Goal: Navigation & Orientation: Understand site structure

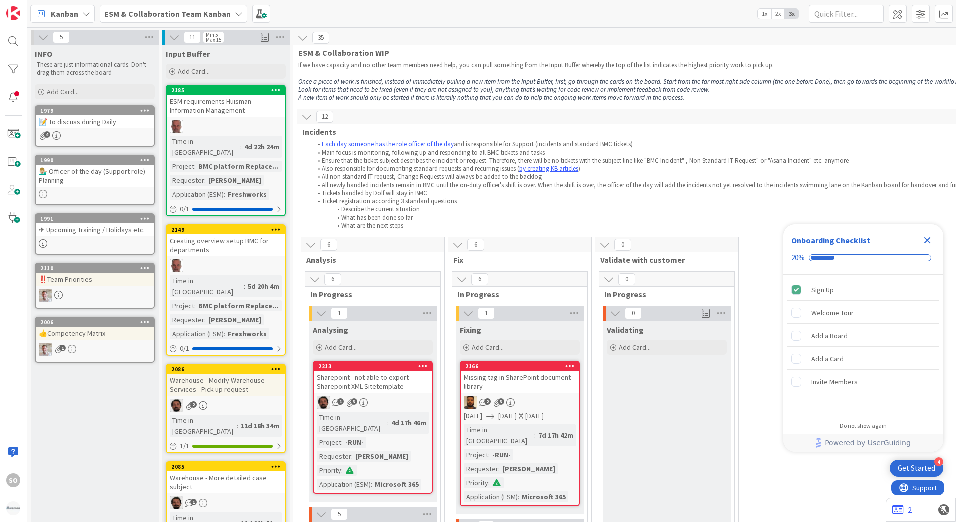
click at [74, 121] on div "📝 To discuss during Daily" at bounding box center [95, 122] width 118 height 13
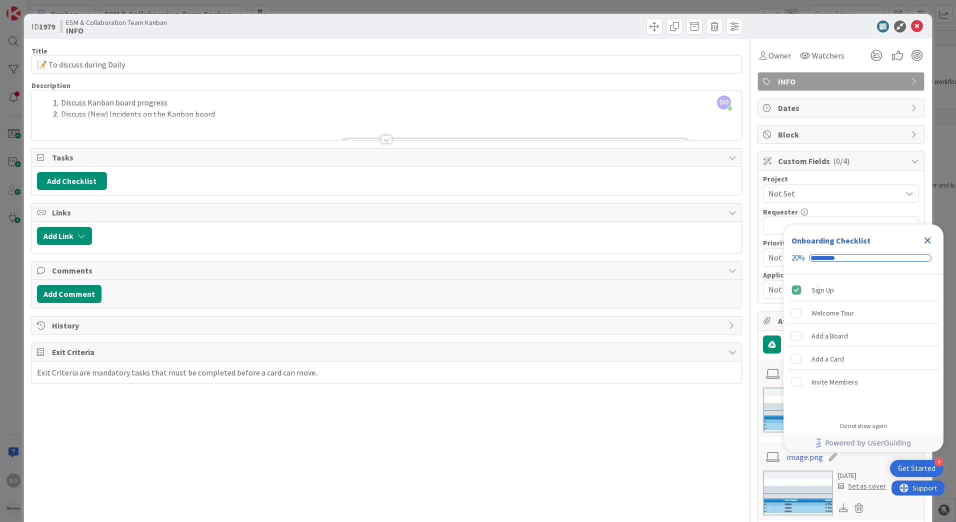
click at [384, 139] on div at bounding box center [386, 140] width 11 height 8
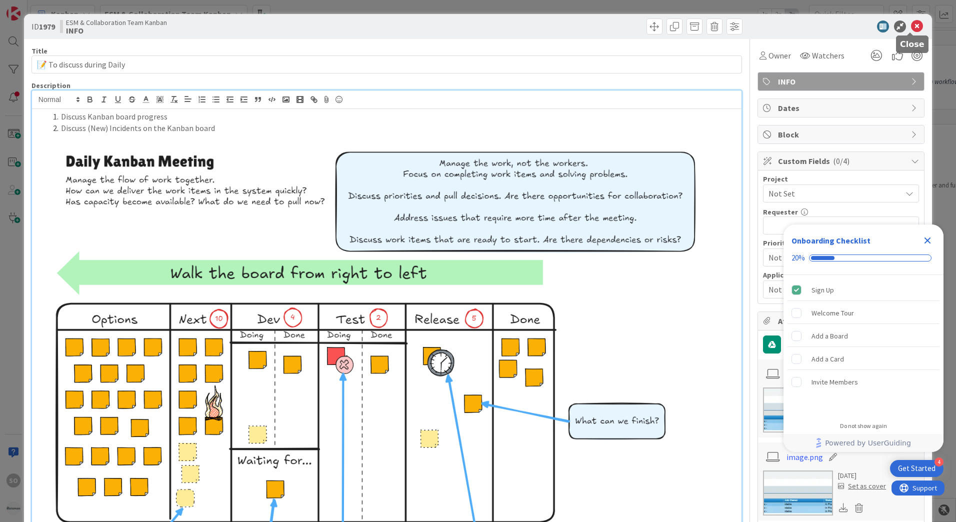
click at [911, 29] on icon at bounding box center [917, 27] width 12 height 12
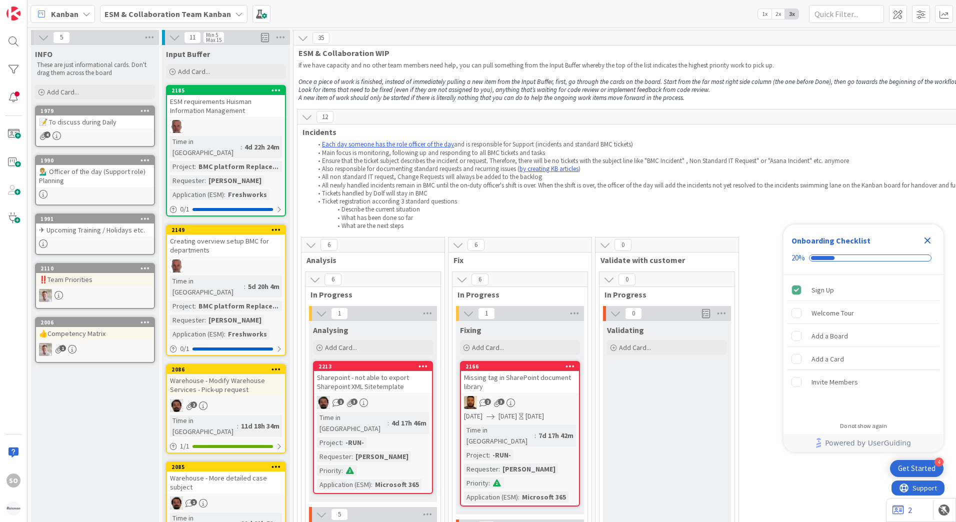
click at [75, 229] on div "✈ Upcoming Training / Holidays etc." at bounding box center [95, 230] width 118 height 13
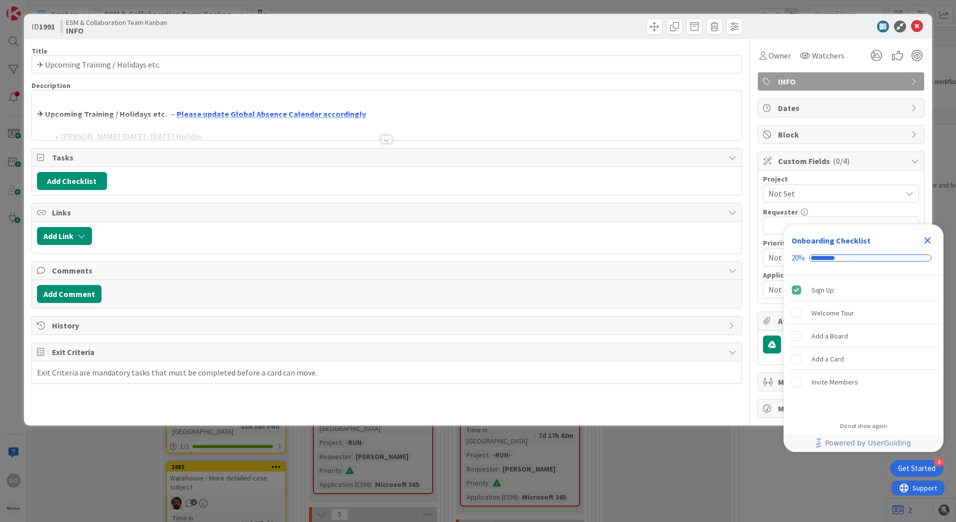
click at [384, 141] on div at bounding box center [386, 140] width 11 height 8
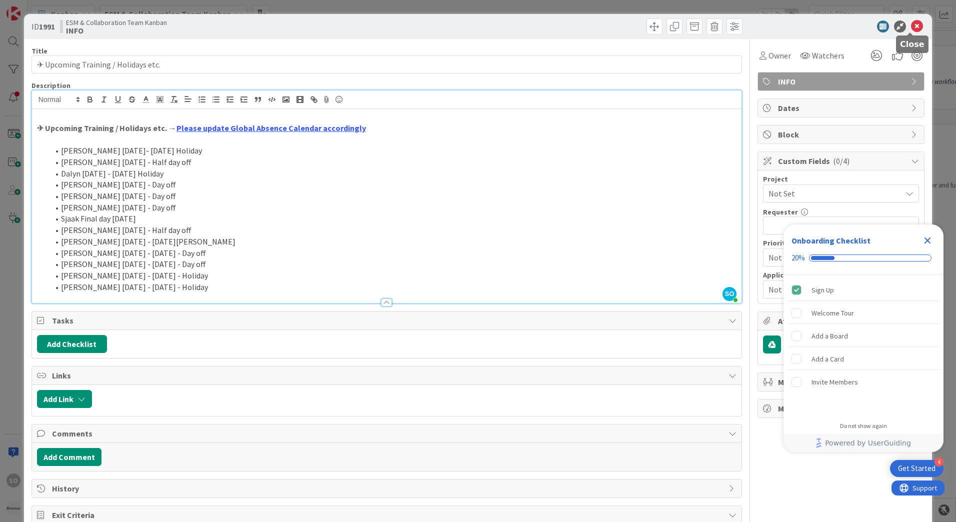
click at [911, 27] on icon at bounding box center [917, 27] width 12 height 12
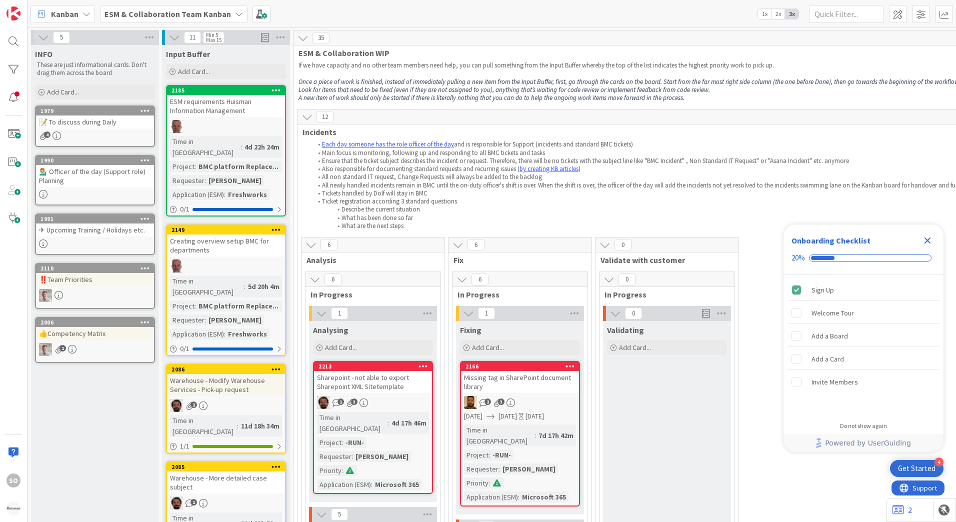
click at [933, 240] on icon "Close Checklist" at bounding box center [928, 241] width 12 height 12
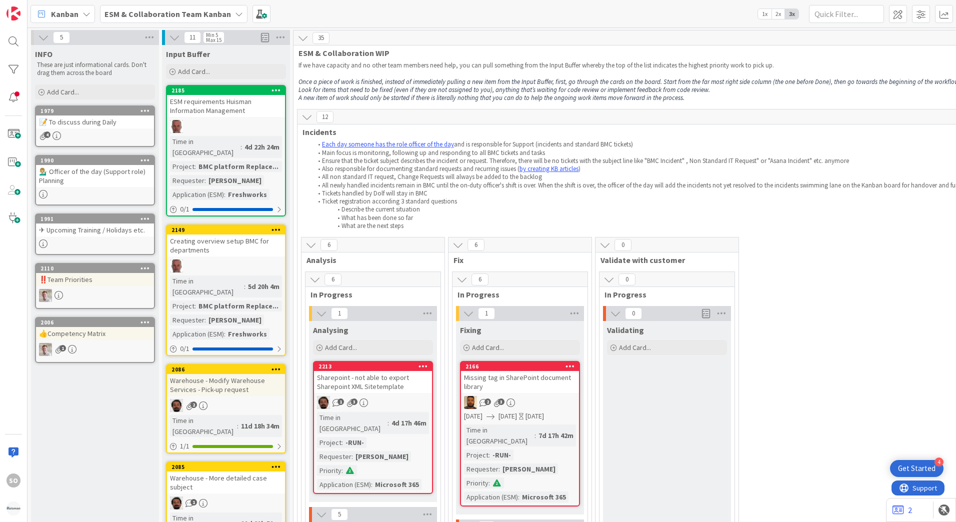
click at [308, 37] on icon at bounding box center [303, 38] width 11 height 11
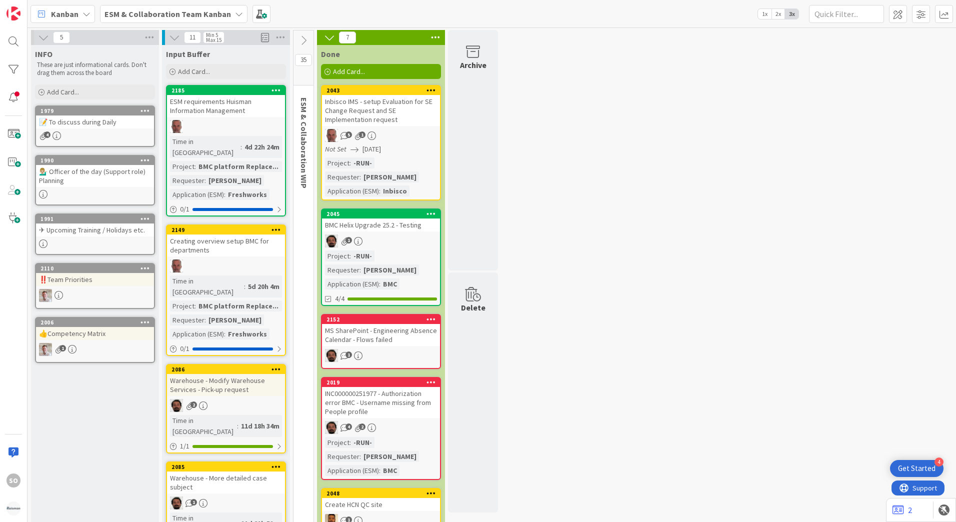
click at [308, 37] on icon at bounding box center [303, 40] width 11 height 11
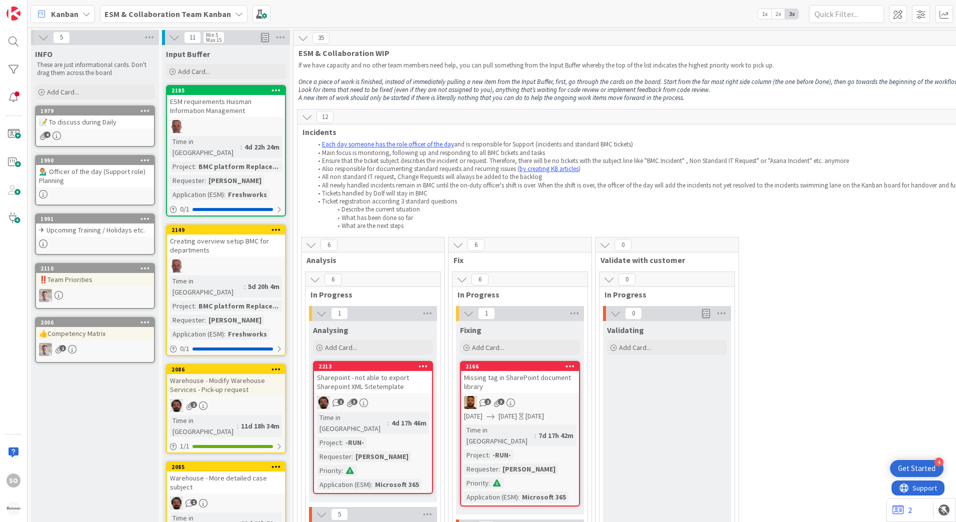
click at [303, 42] on icon at bounding box center [303, 38] width 11 height 11
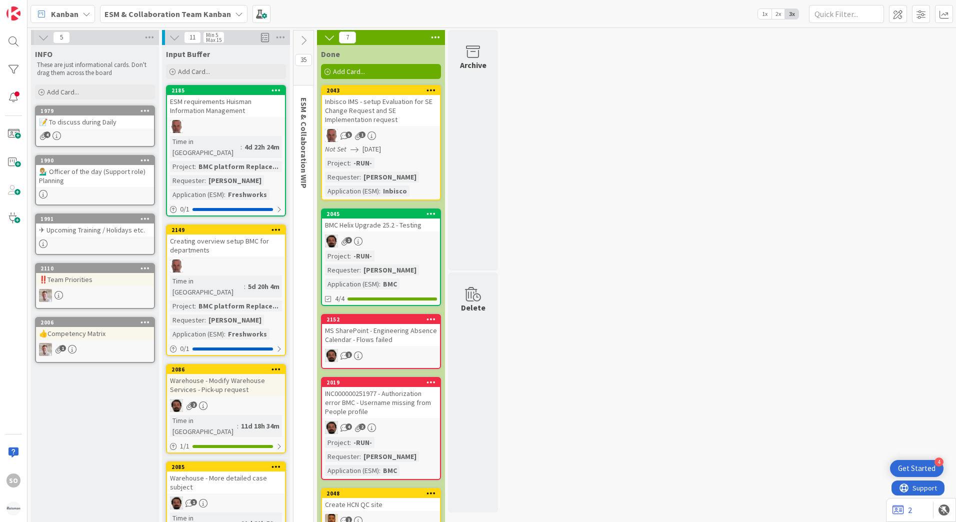
click at [303, 42] on icon at bounding box center [303, 40] width 11 height 11
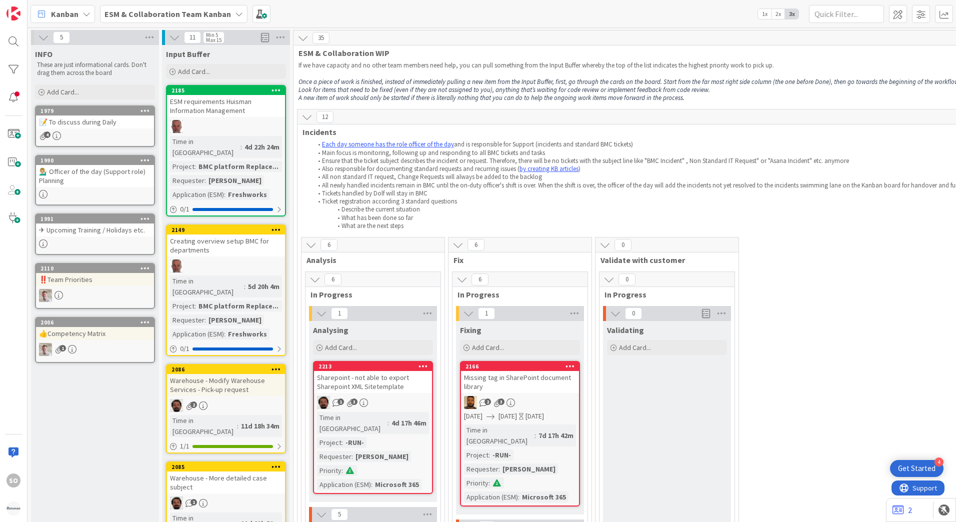
click at [304, 38] on icon at bounding box center [303, 38] width 11 height 11
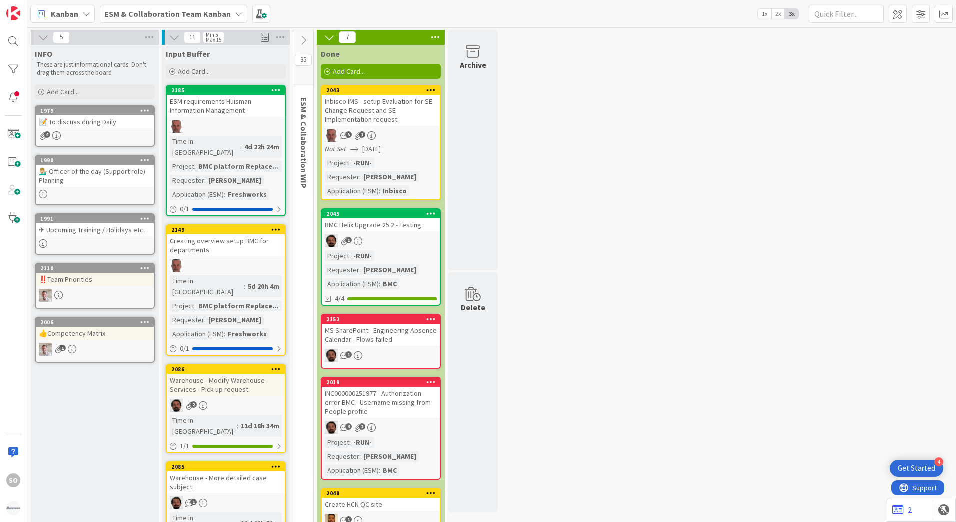
click at [306, 39] on icon at bounding box center [303, 40] width 11 height 11
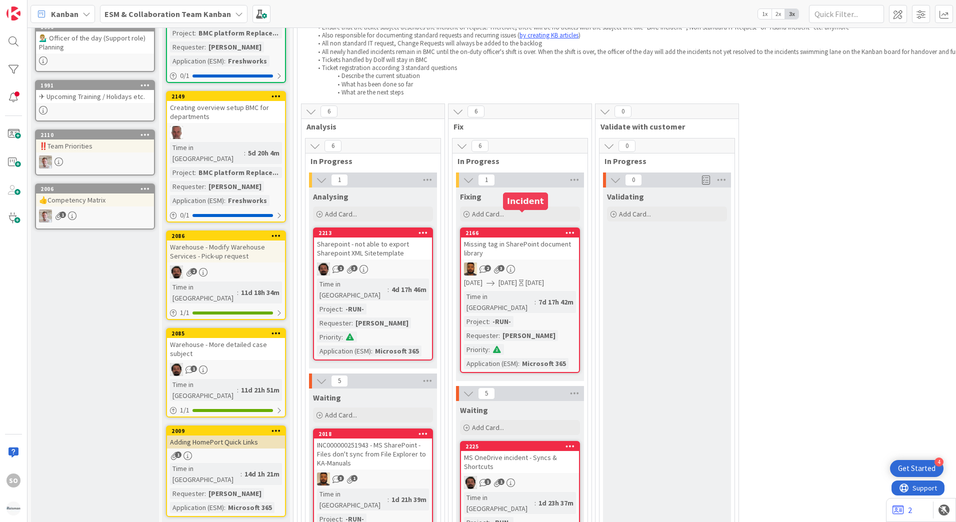
scroll to position [150, 0]
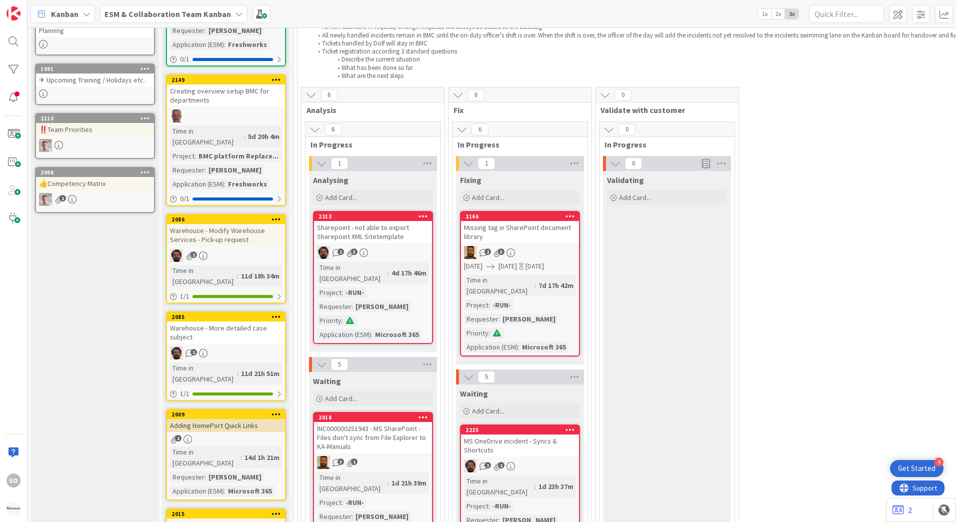
click at [618, 161] on icon at bounding box center [615, 163] width 11 height 11
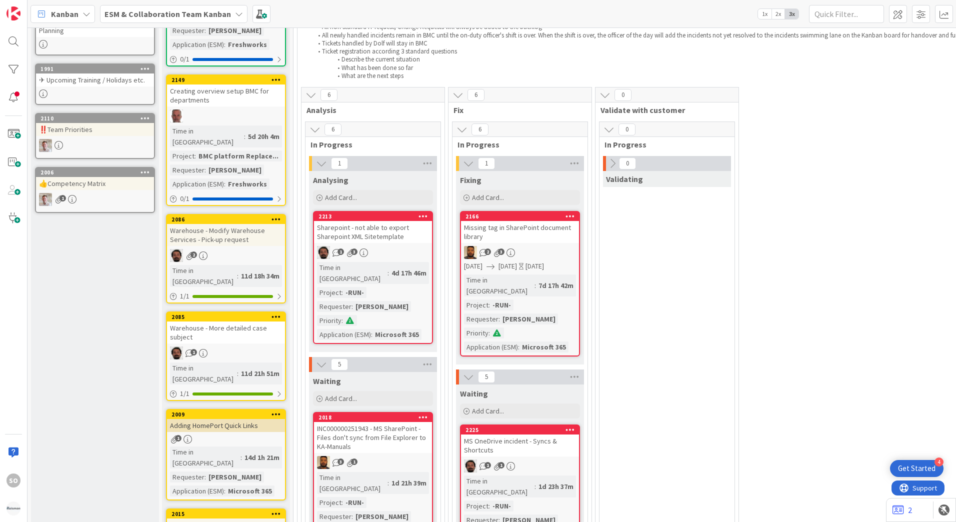
click at [618, 161] on icon at bounding box center [612, 163] width 11 height 11
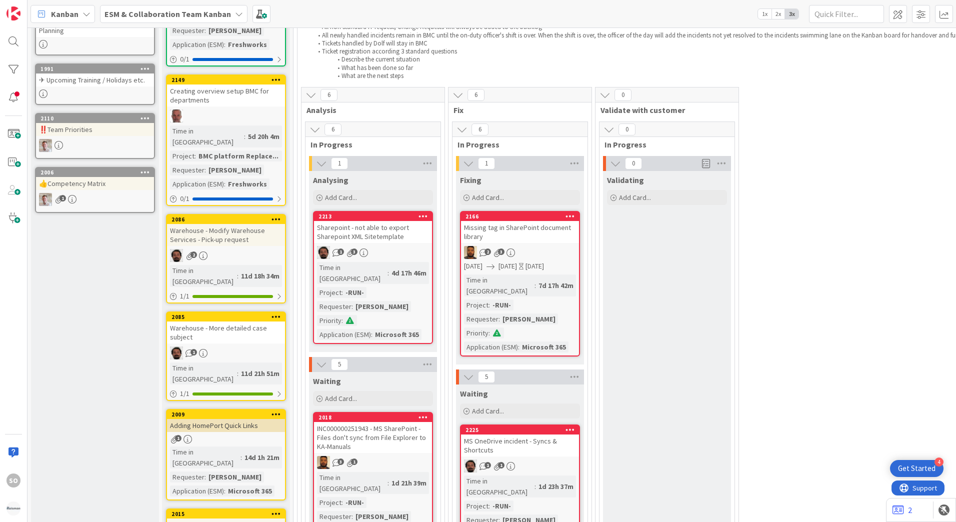
click at [609, 138] on div "0 In Progress" at bounding box center [667, 136] width 135 height 29
click at [609, 134] on icon at bounding box center [609, 129] width 11 height 11
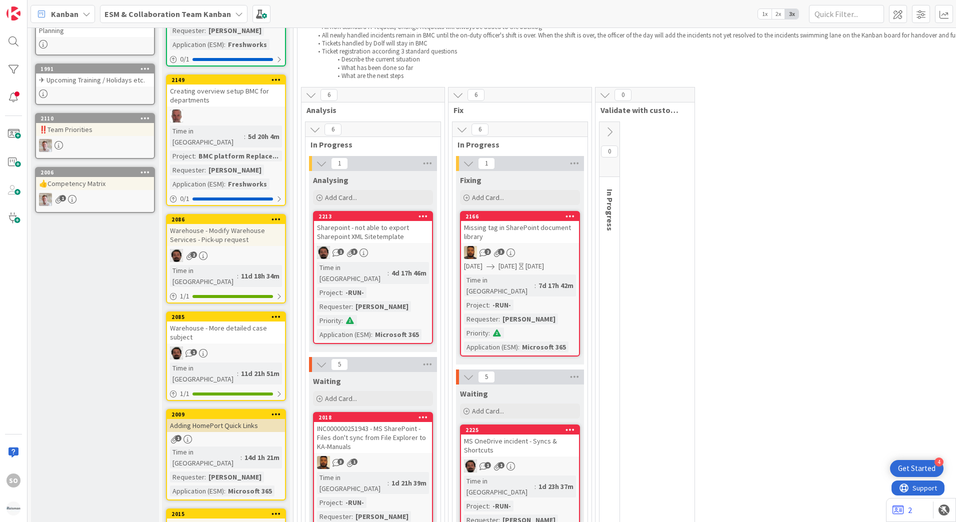
click at [609, 132] on icon at bounding box center [609, 132] width 11 height 11
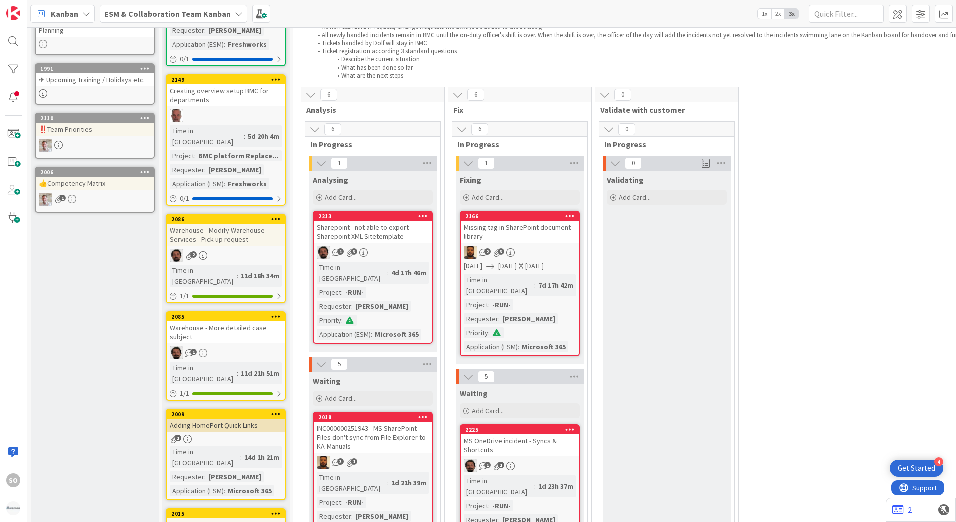
click at [607, 96] on icon at bounding box center [605, 95] width 11 height 11
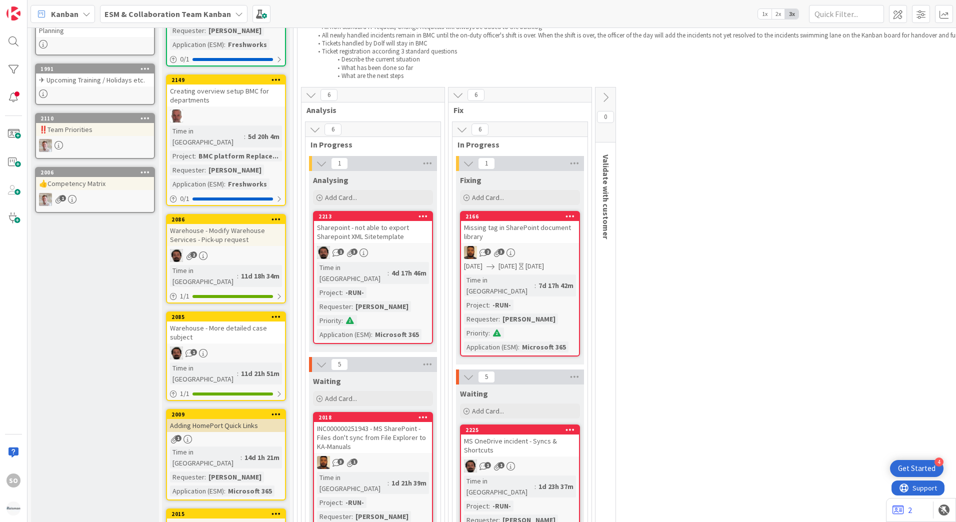
click at [607, 96] on icon at bounding box center [605, 97] width 11 height 11
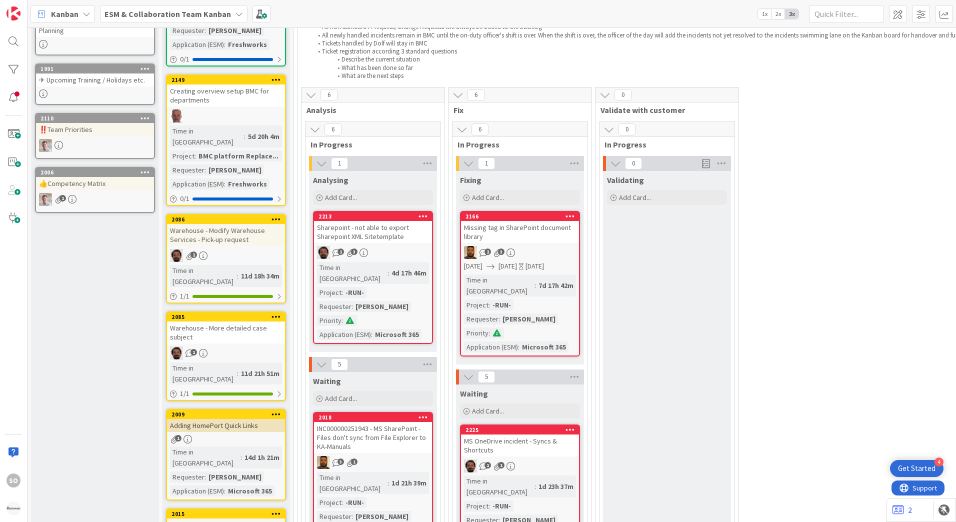
click at [607, 96] on icon at bounding box center [605, 95] width 11 height 11
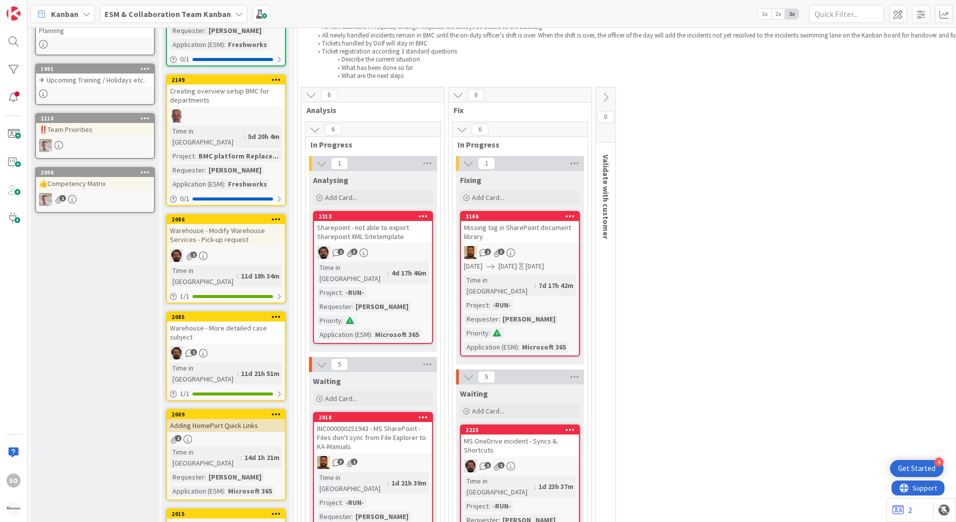
click at [607, 96] on icon at bounding box center [605, 97] width 11 height 11
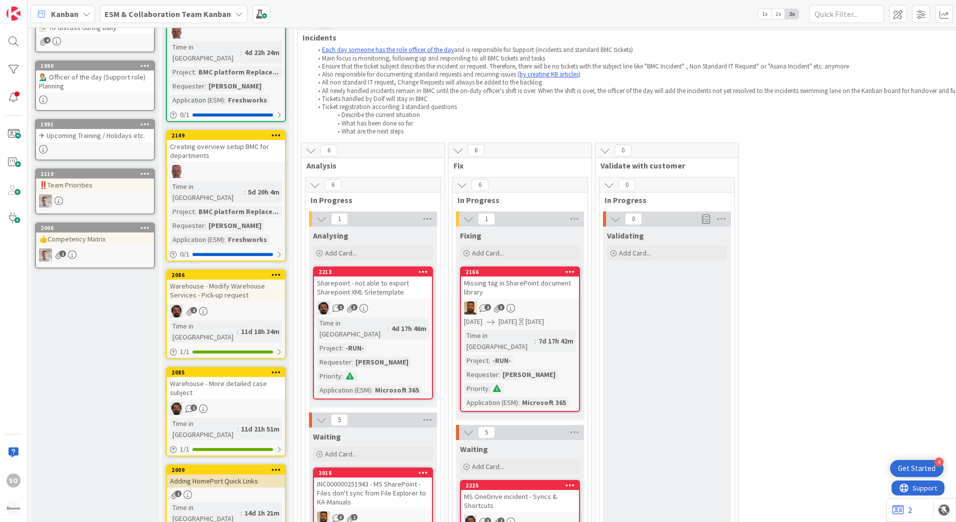
scroll to position [100, 0]
